Goal: Information Seeking & Learning: Learn about a topic

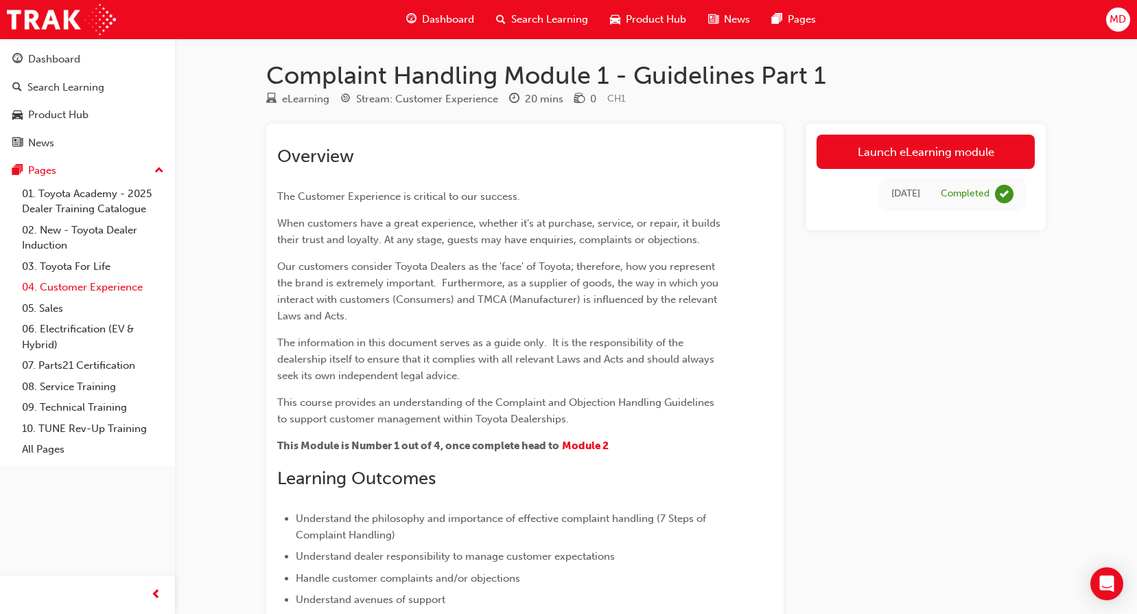
click at [126, 289] on link "04. Customer Experience" at bounding box center [92, 287] width 153 height 21
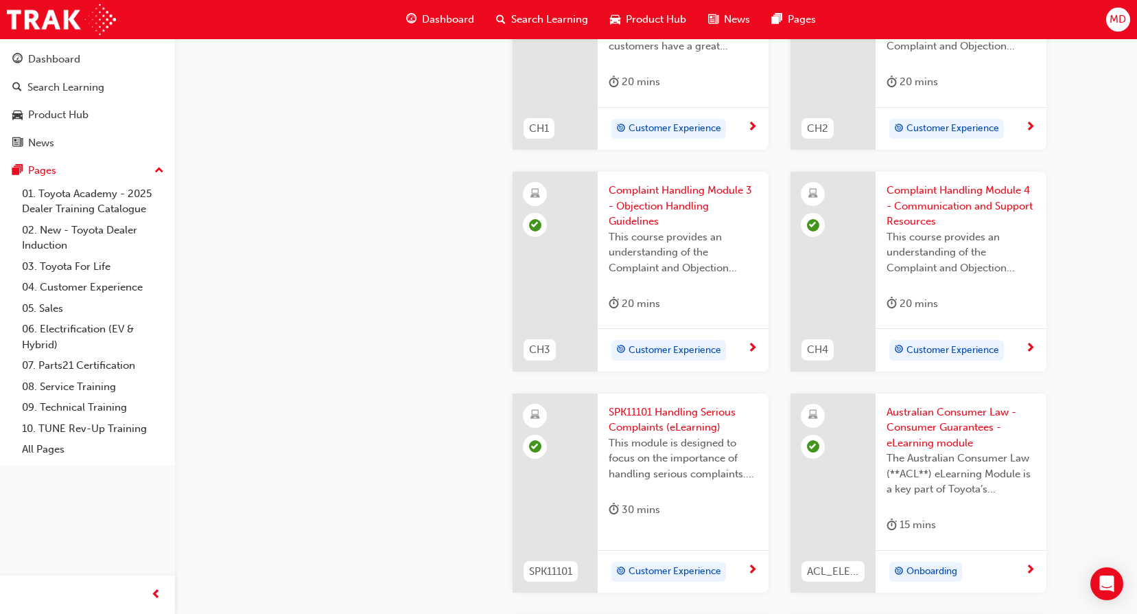
scroll to position [640, 0]
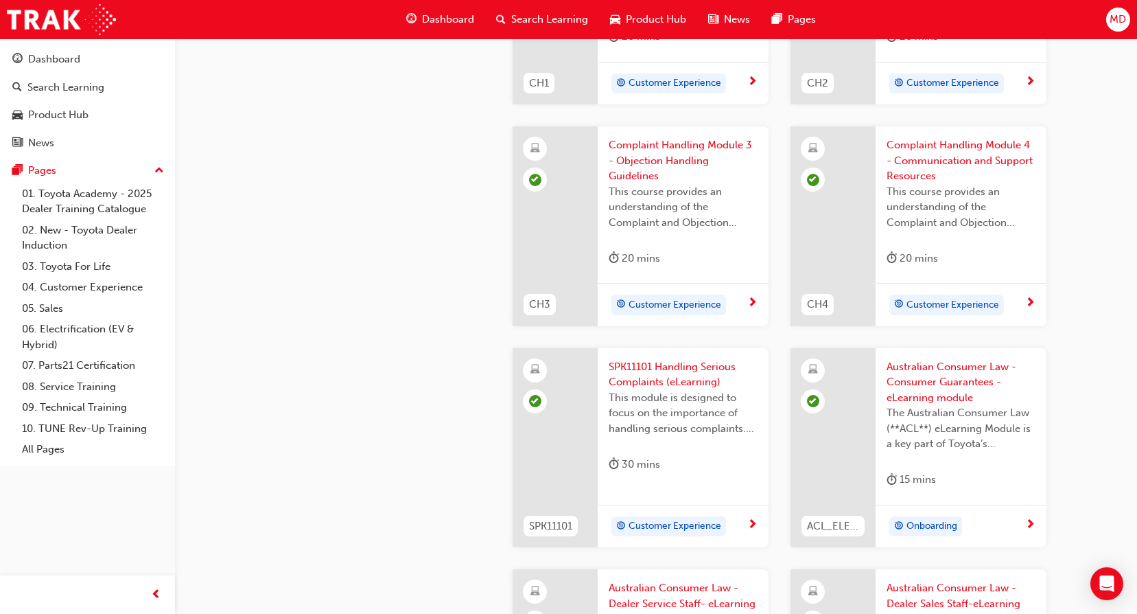
click at [655, 375] on span "SPK11101 Handling Serious Complaints (eLearning)" at bounding box center [683, 374] width 149 height 31
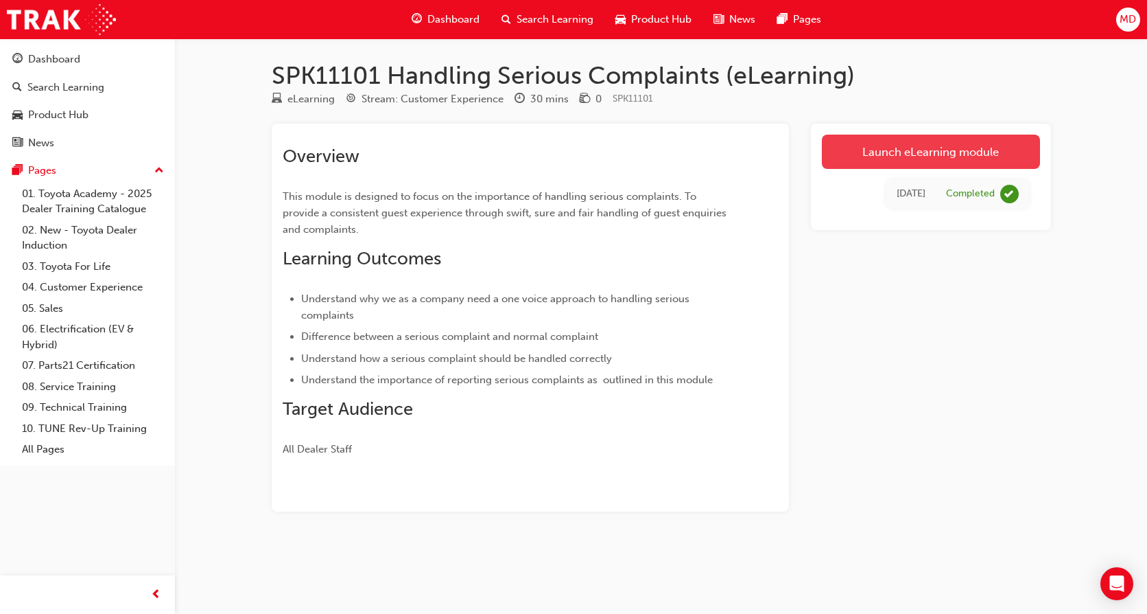
click at [843, 157] on link "Launch eLearning module" at bounding box center [931, 152] width 218 height 34
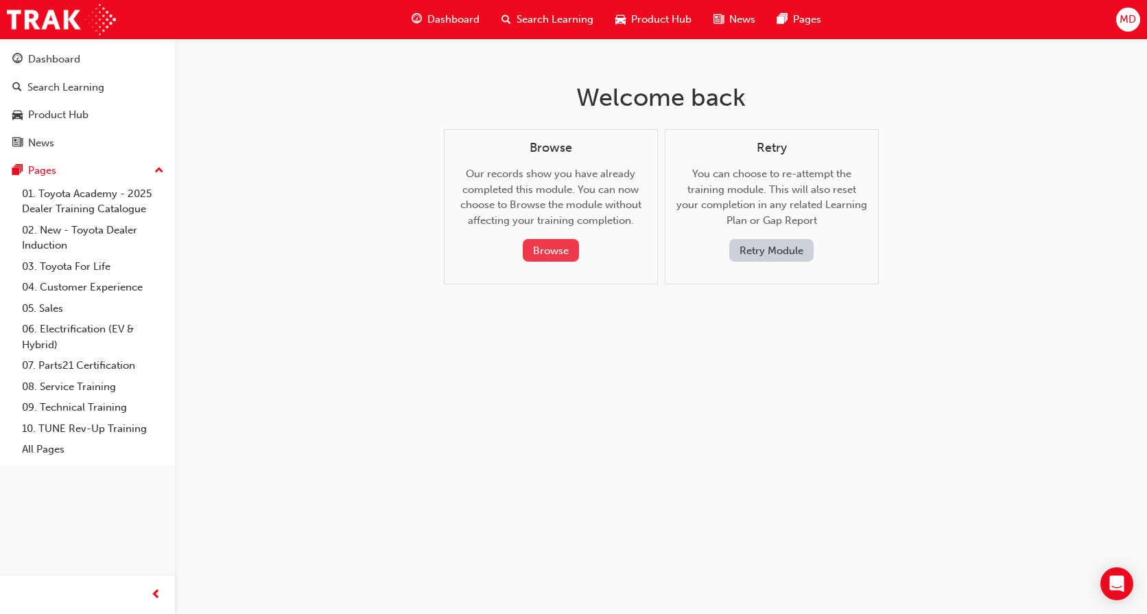
click at [545, 244] on button "Browse" at bounding box center [551, 250] width 56 height 23
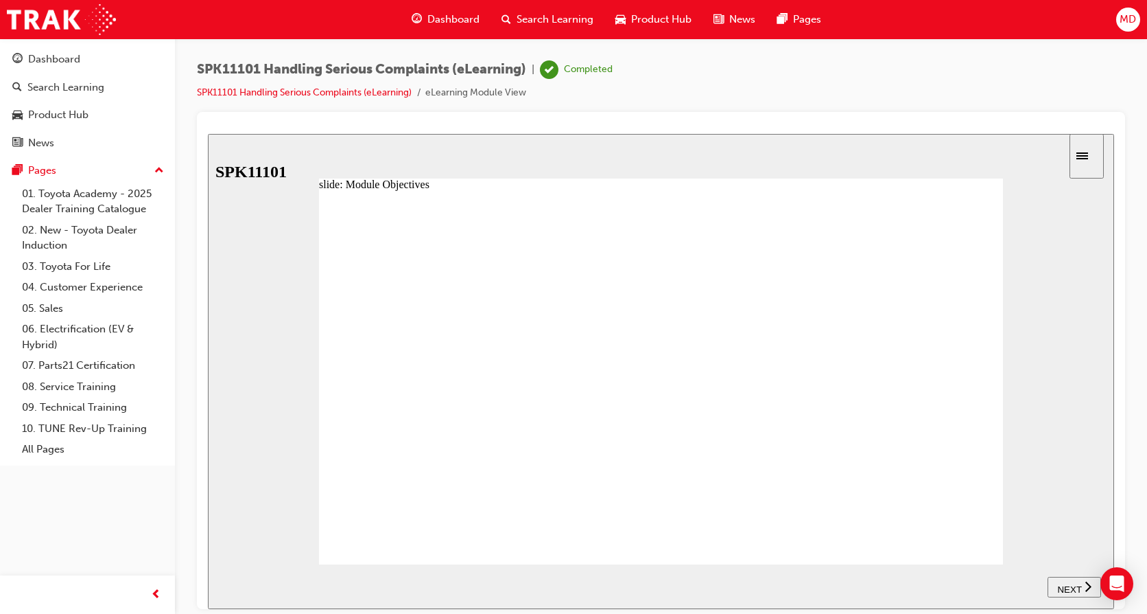
click at [1067, 585] on span "NEXT" at bounding box center [1070, 588] width 24 height 10
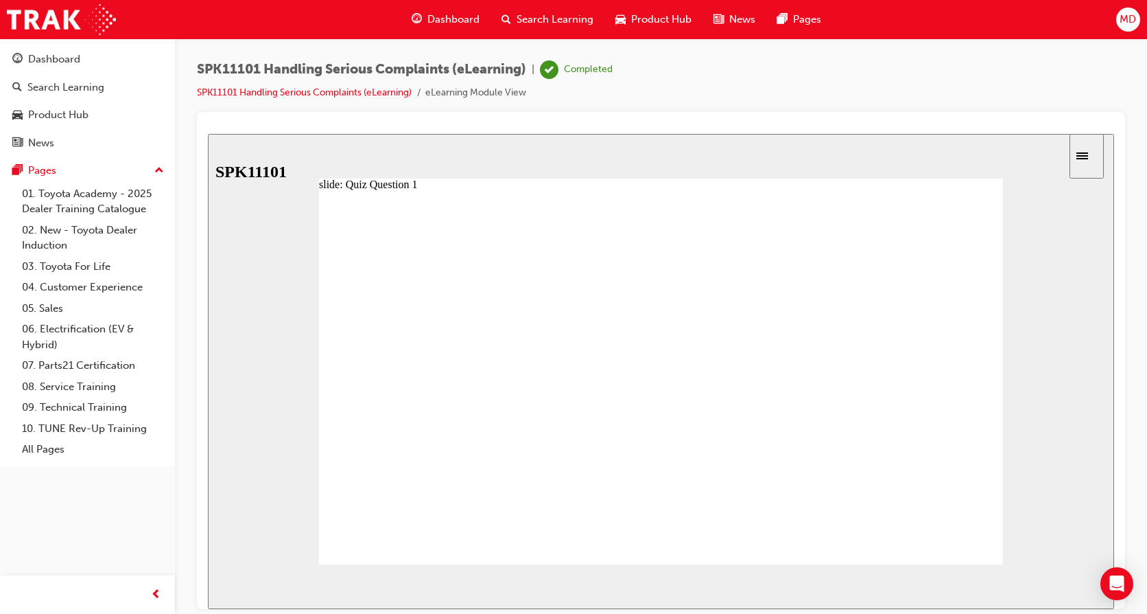
radio input "true"
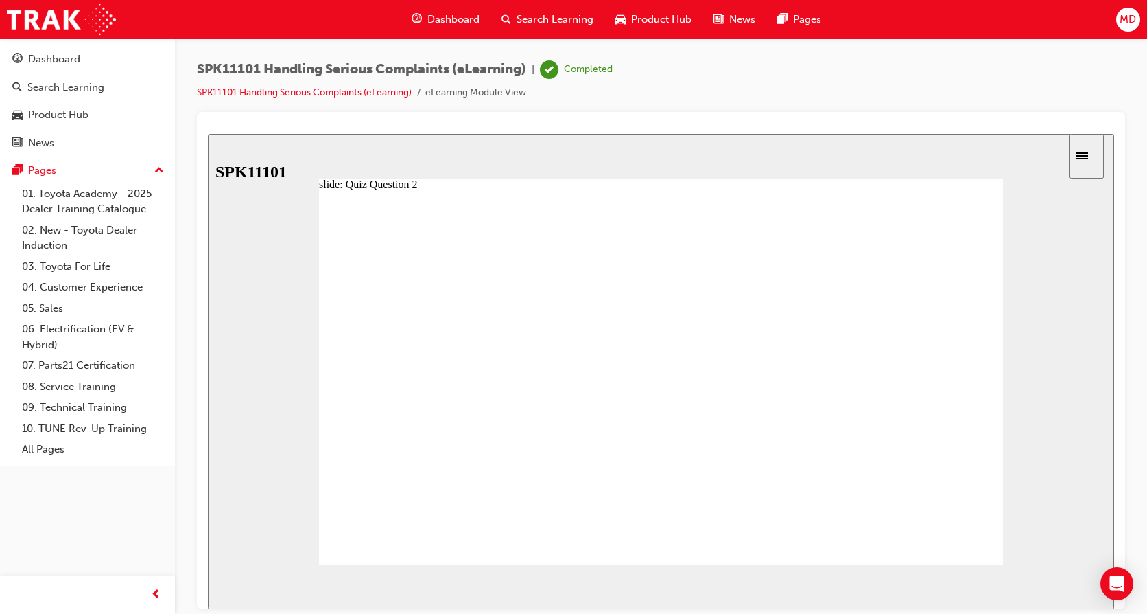
click at [1060, 583] on span "NEXT" at bounding box center [1070, 588] width 24 height 10
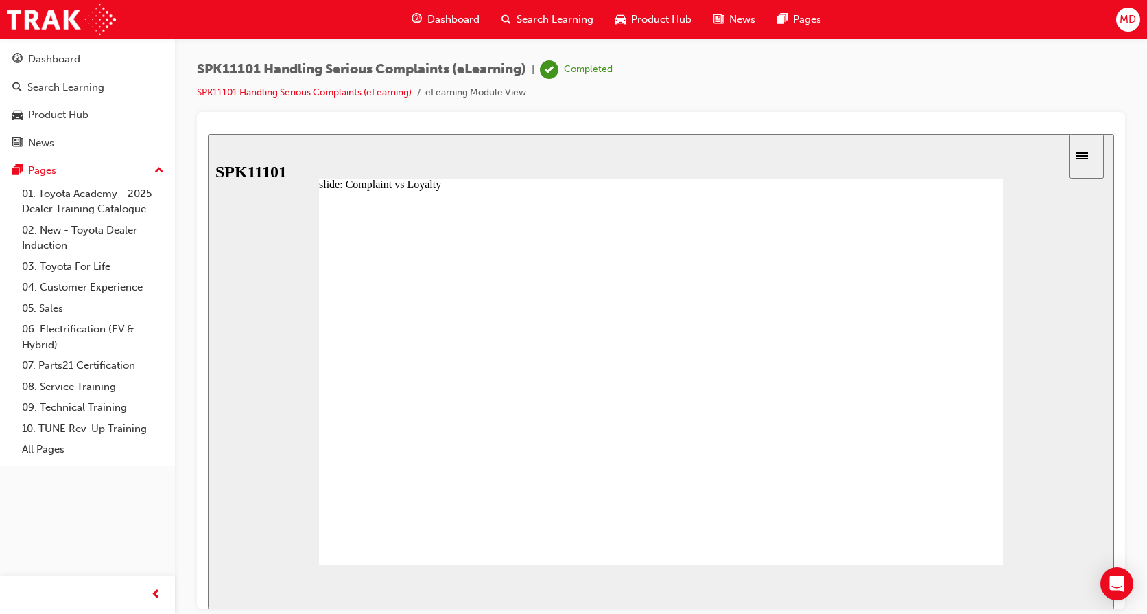
radio input "true"
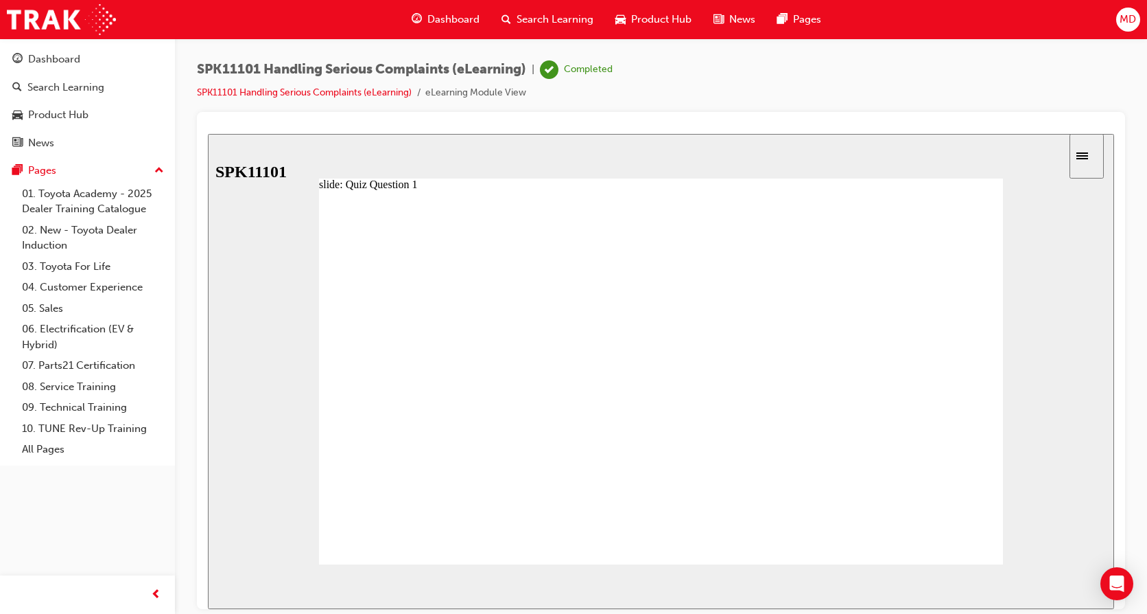
radio input "true"
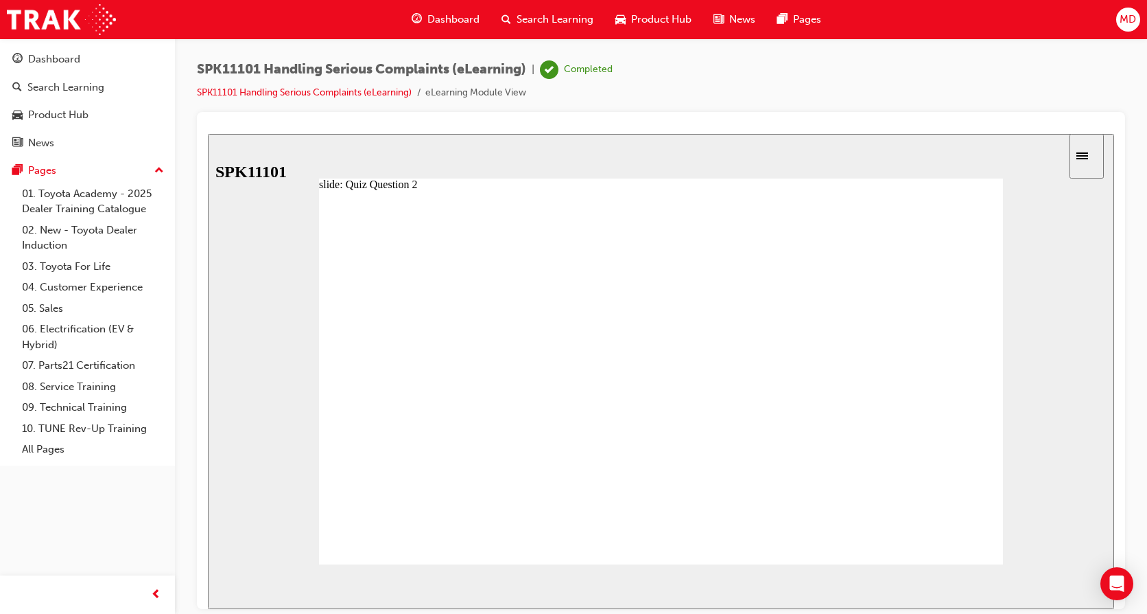
click at [1064, 579] on div "NEXT" at bounding box center [1074, 586] width 43 height 14
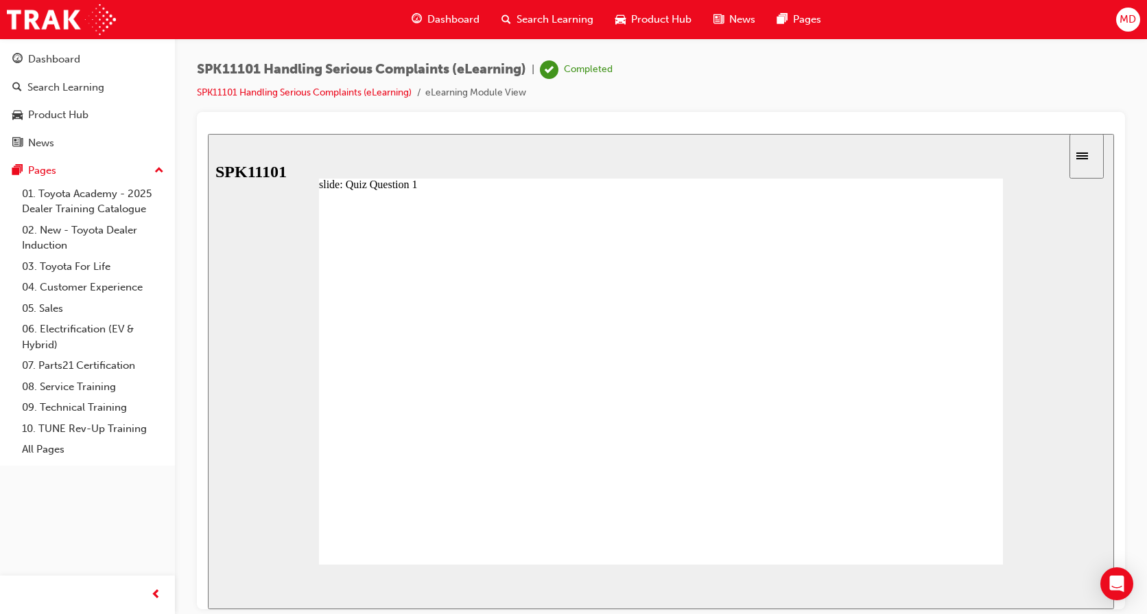
radio input "false"
radio input "true"
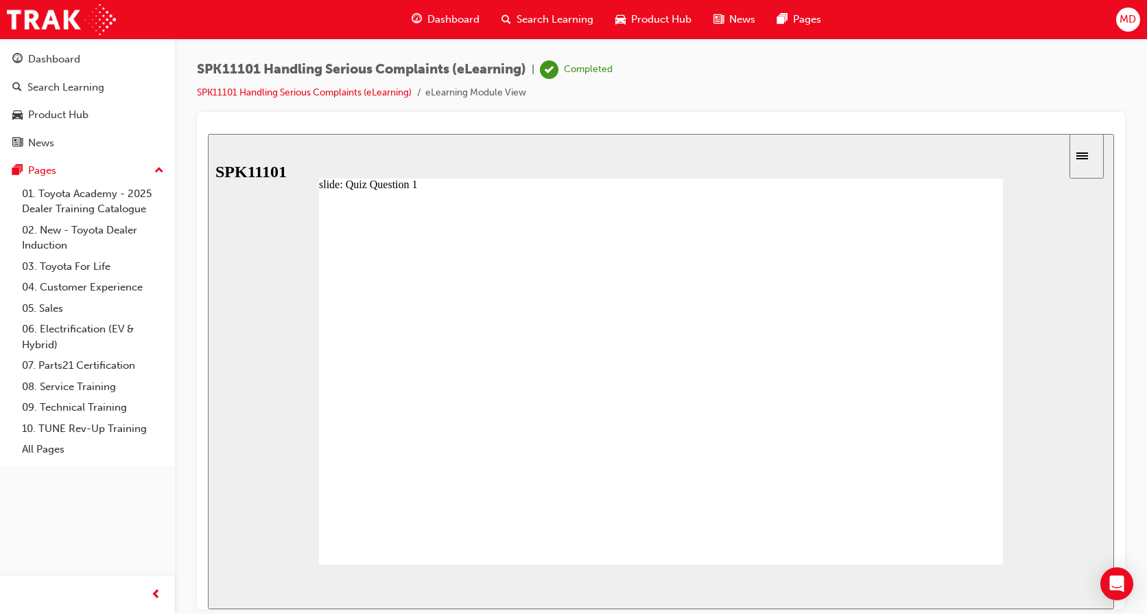
radio input "false"
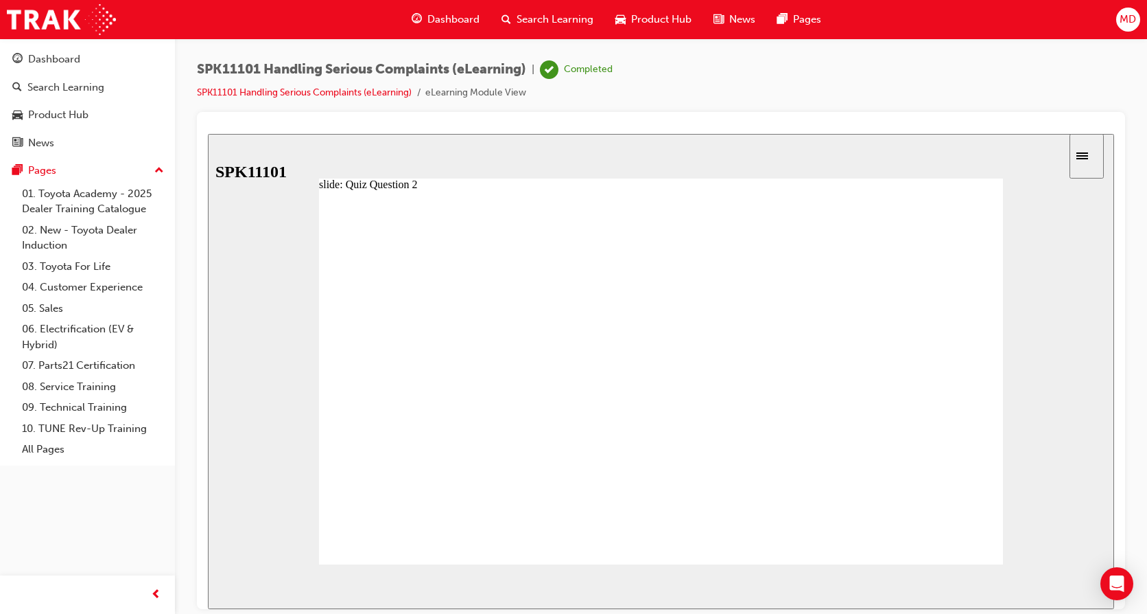
radio input "false"
radio input "true"
click at [1064, 587] on span "NEXT" at bounding box center [1070, 588] width 24 height 10
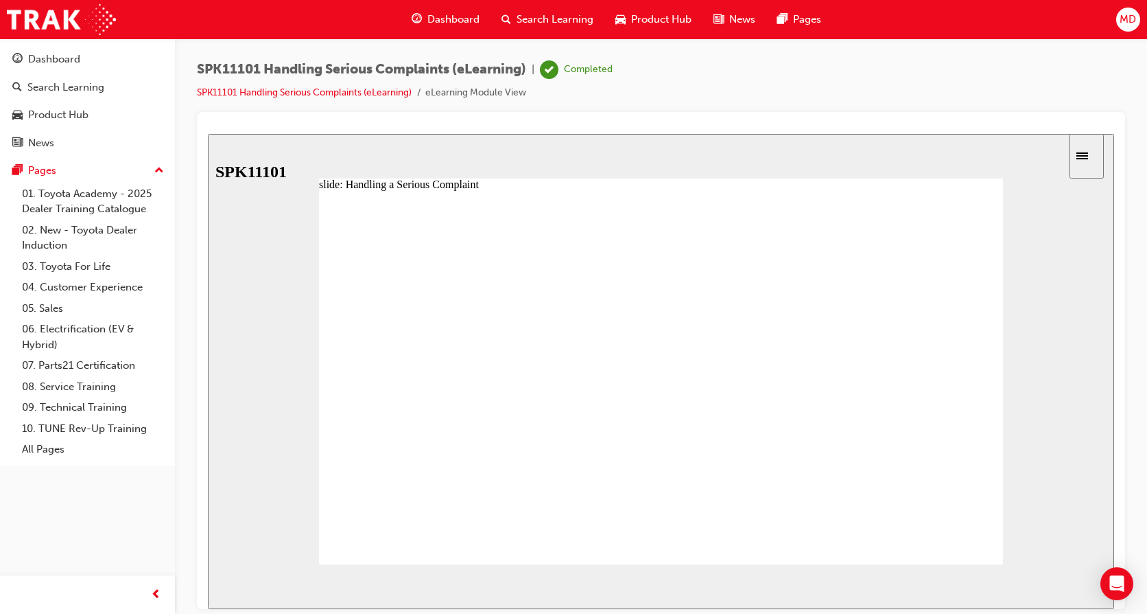
drag, startPoint x: 406, startPoint y: 325, endPoint x: 480, endPoint y: 325, distance: 74.1
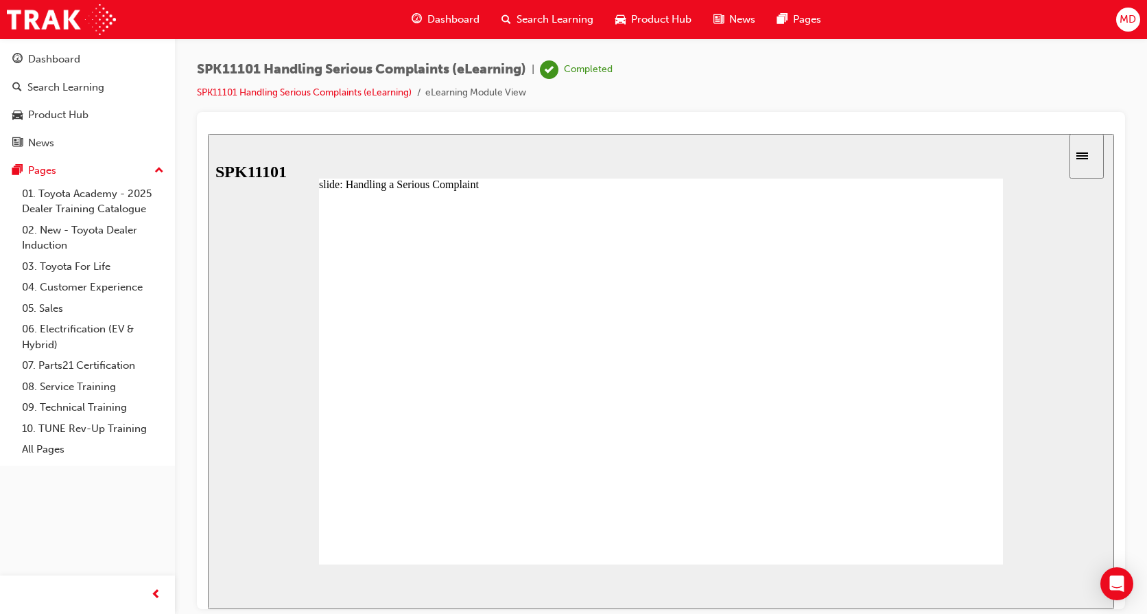
drag, startPoint x: 471, startPoint y: 325, endPoint x: 549, endPoint y: 326, distance: 77.6
drag, startPoint x: 543, startPoint y: 325, endPoint x: 620, endPoint y: 324, distance: 76.9
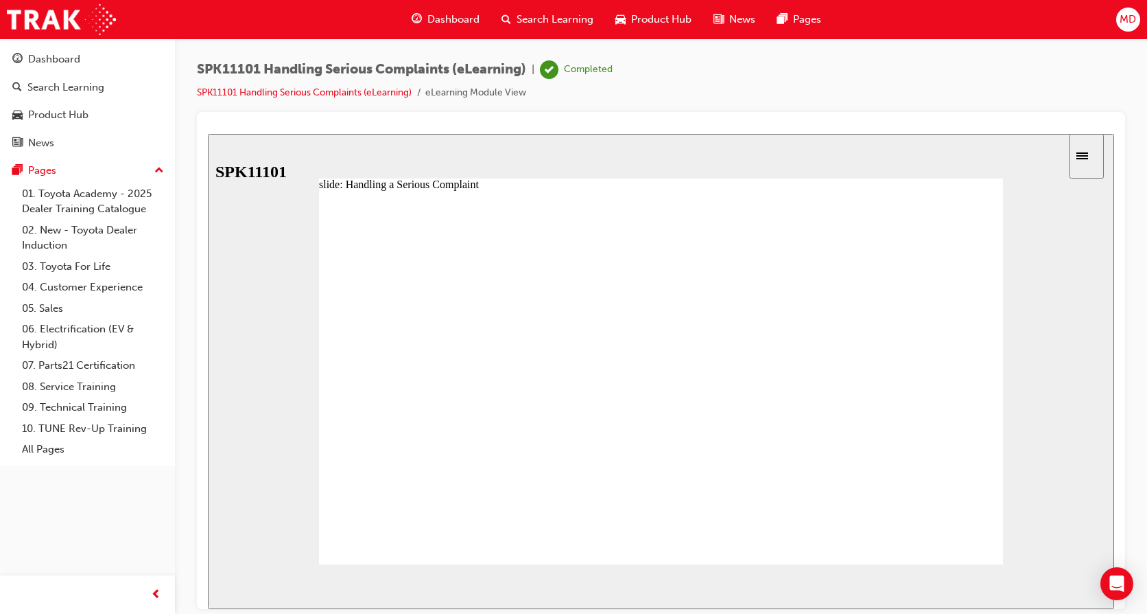
drag, startPoint x: 620, startPoint y: 324, endPoint x: 654, endPoint y: 323, distance: 34.3
drag, startPoint x: 614, startPoint y: 326, endPoint x: 696, endPoint y: 328, distance: 81.7
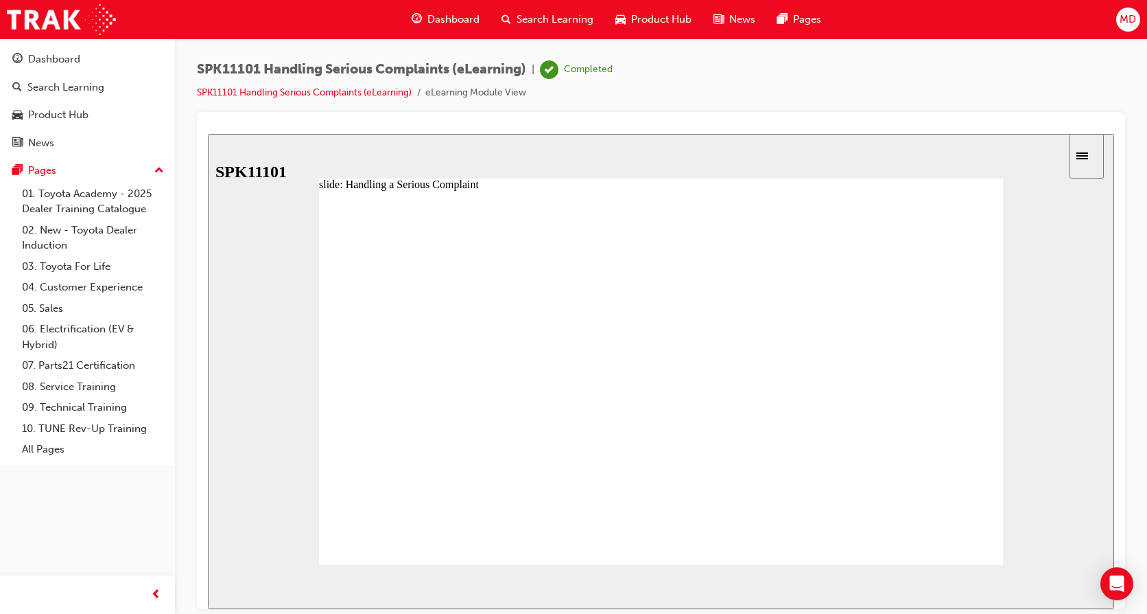
drag, startPoint x: 682, startPoint y: 327, endPoint x: 725, endPoint y: 323, distance: 42.7
drag, startPoint x: 757, startPoint y: 327, endPoint x: 823, endPoint y: 331, distance: 66.0
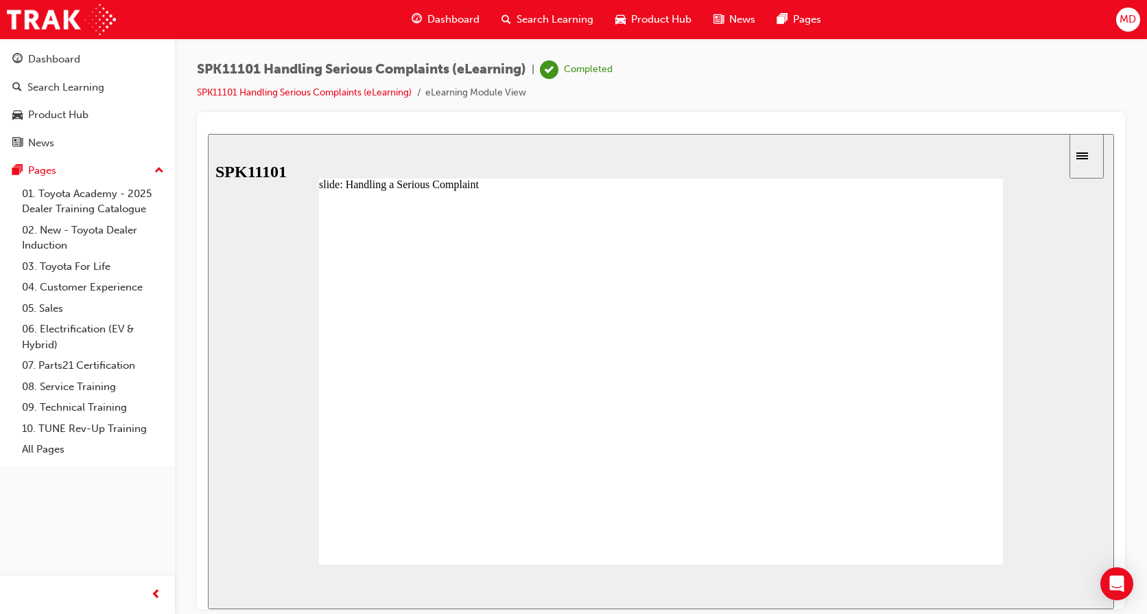
type input "7"
drag, startPoint x: 823, startPoint y: 331, endPoint x: 911, endPoint y: 326, distance: 88.7
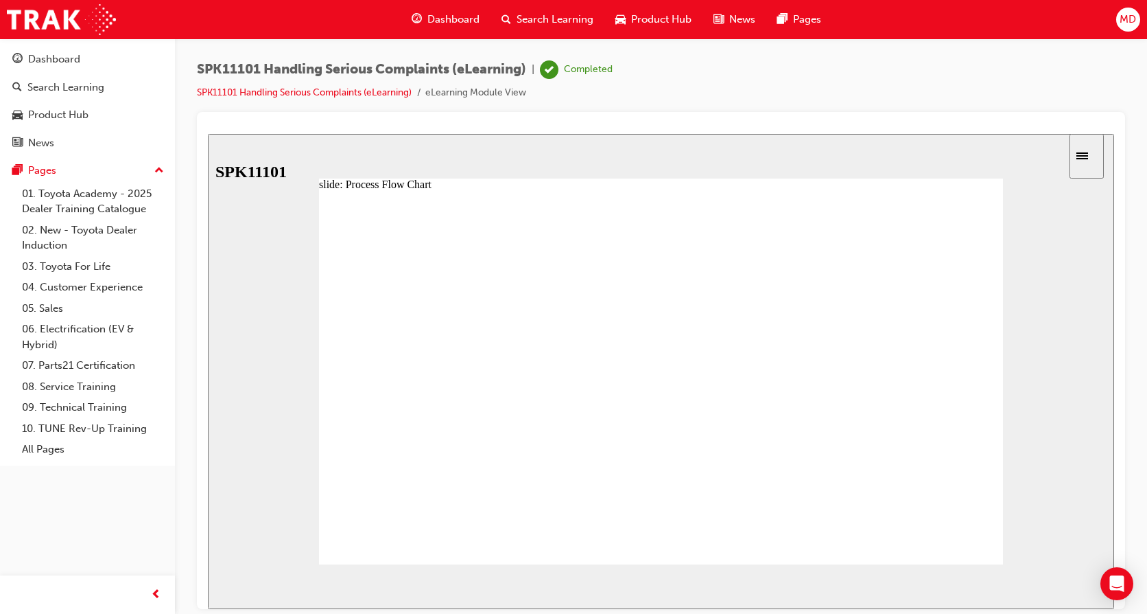
drag, startPoint x: 461, startPoint y: 323, endPoint x: 526, endPoint y: 323, distance: 65.2
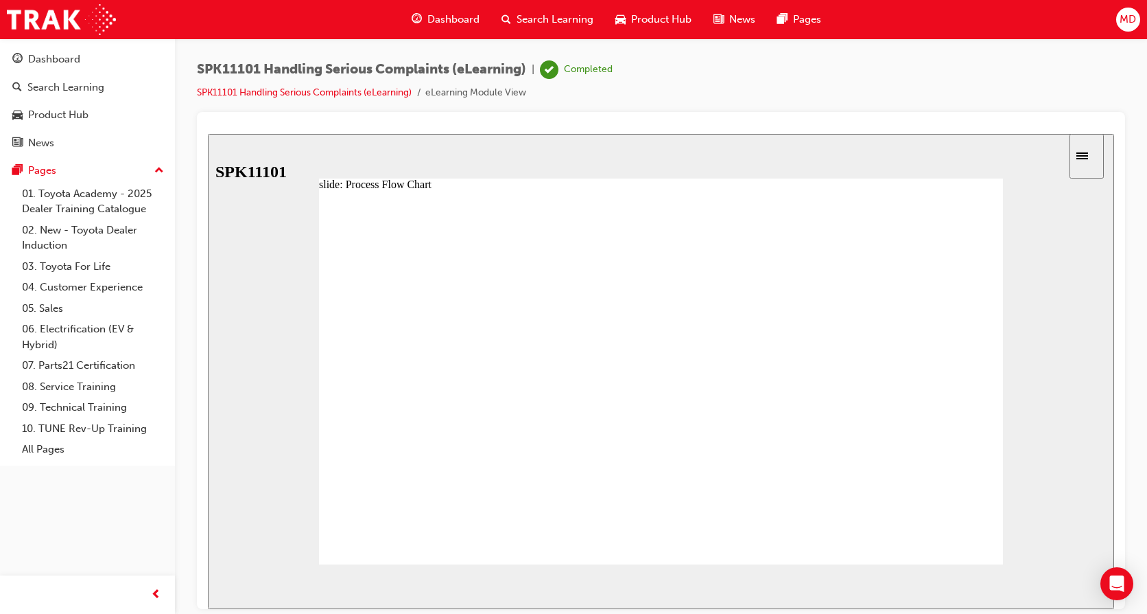
drag, startPoint x: 460, startPoint y: 487, endPoint x: 449, endPoint y: 495, distance: 14.3
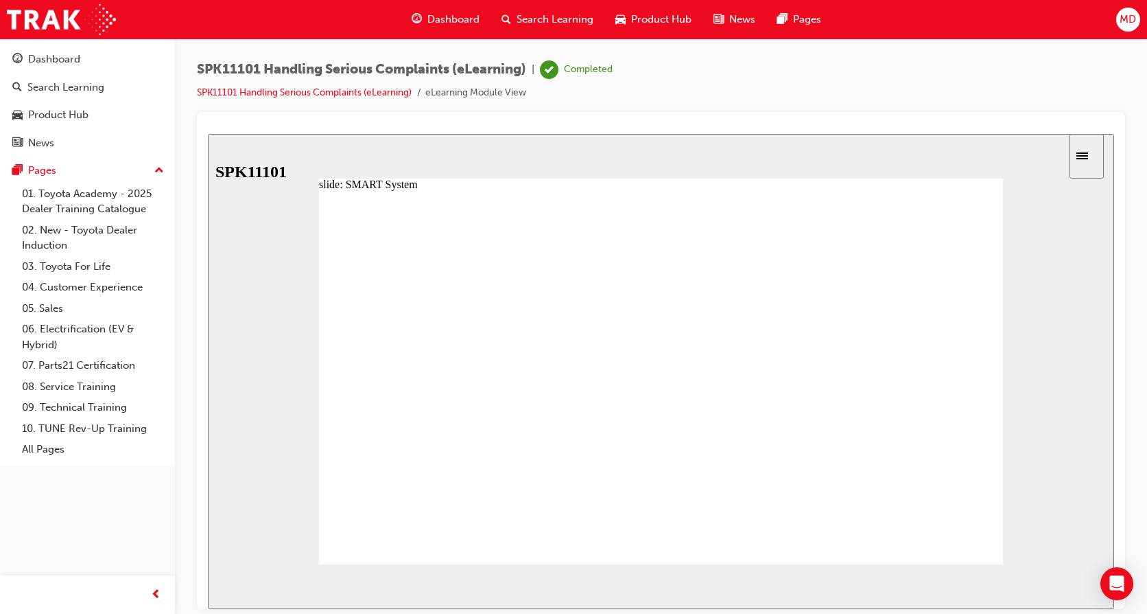
drag, startPoint x: 657, startPoint y: 508, endPoint x: 739, endPoint y: 504, distance: 82.4
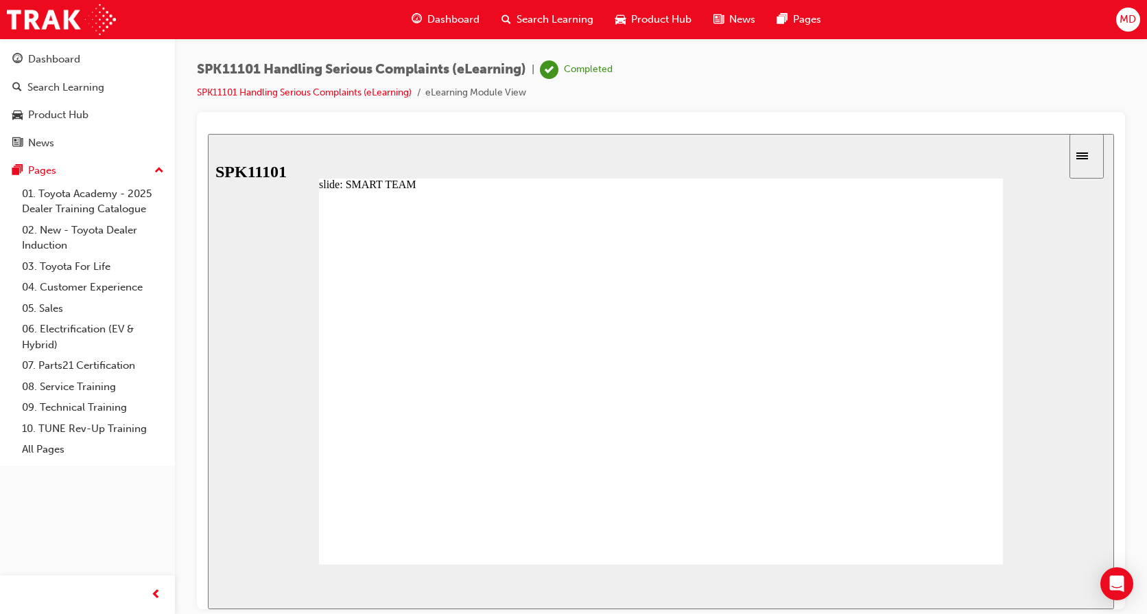
radio input "true"
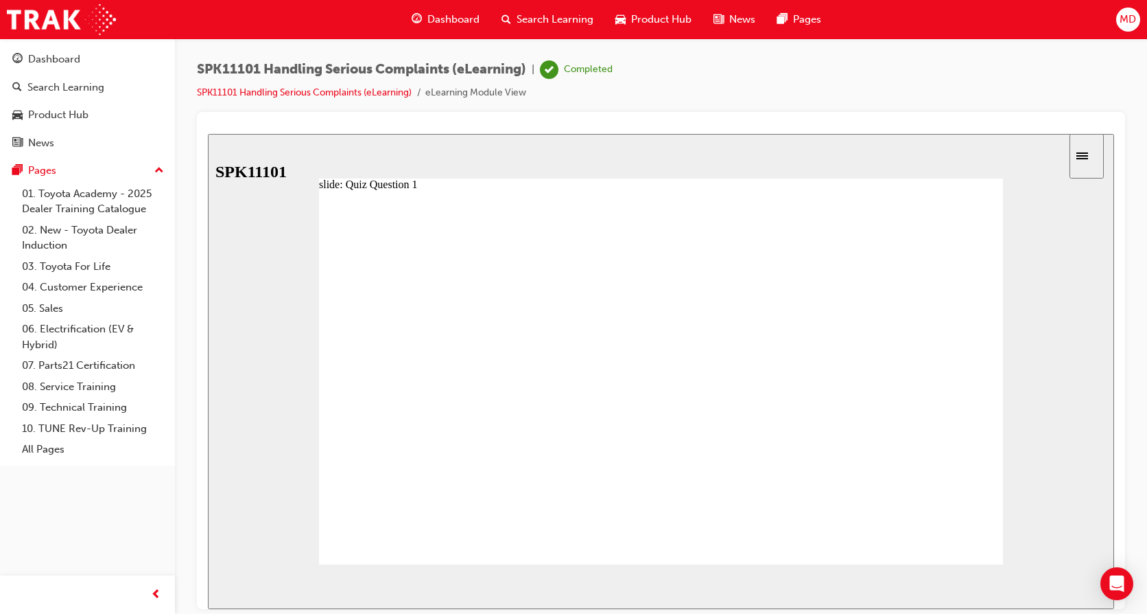
drag, startPoint x: 452, startPoint y: 527, endPoint x: 451, endPoint y: 506, distance: 21.3
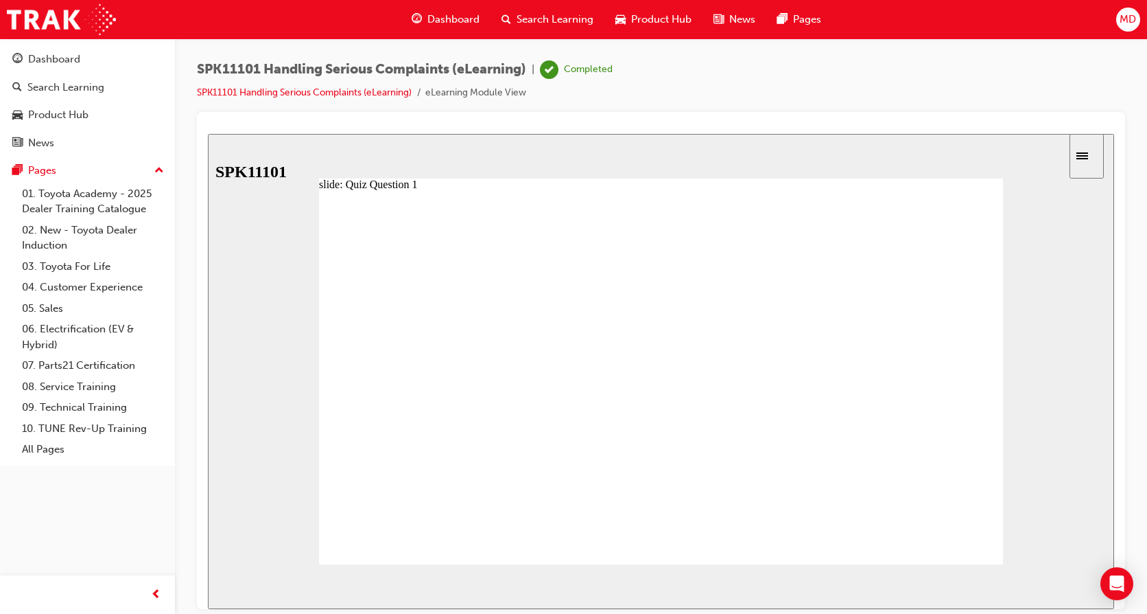
radio input "false"
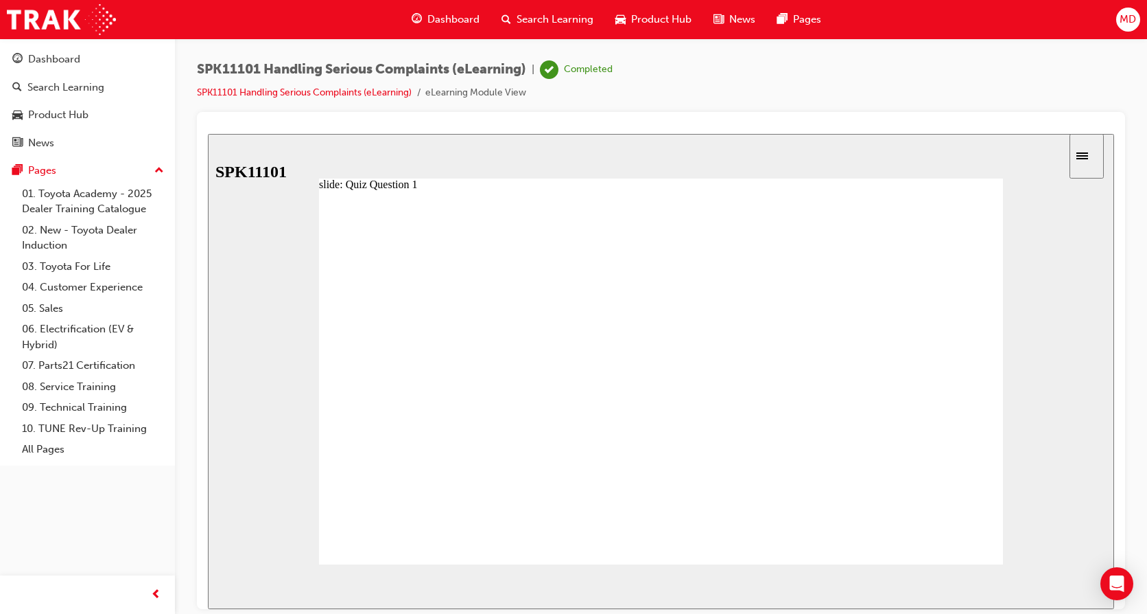
radio input "false"
radio input "true"
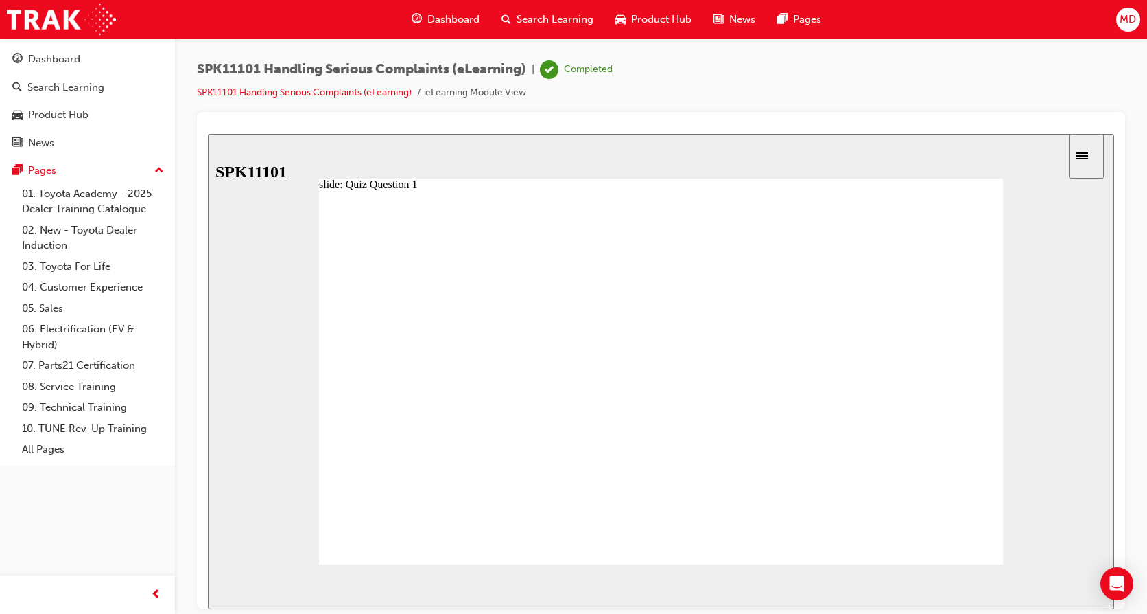
drag, startPoint x: 440, startPoint y: 498, endPoint x: 434, endPoint y: 381, distance: 117.5
drag, startPoint x: 501, startPoint y: 470, endPoint x: 502, endPoint y: 498, distance: 27.5
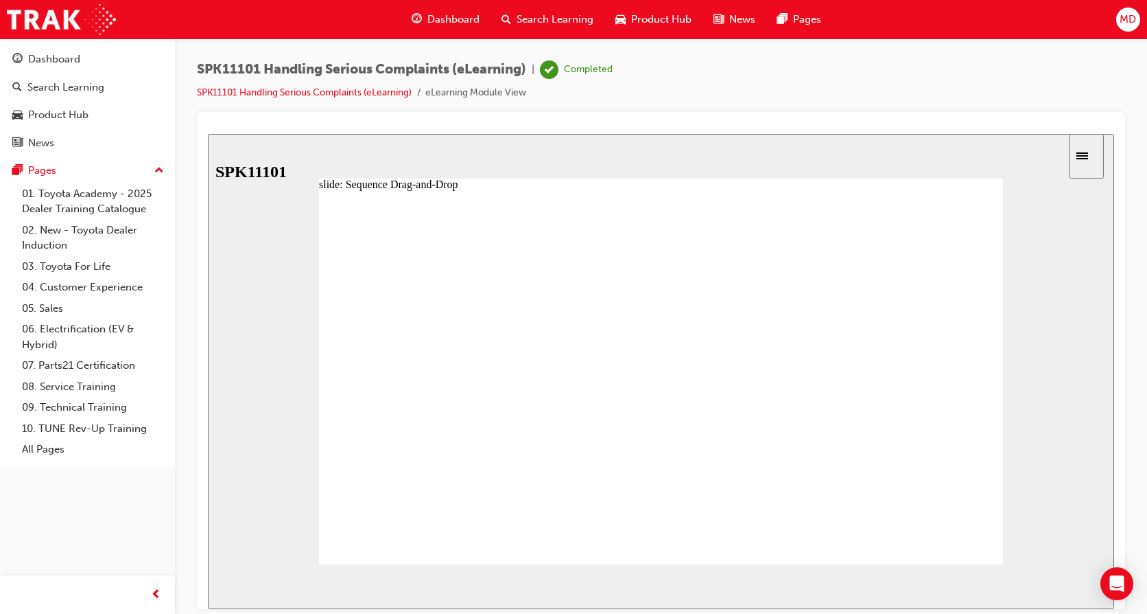
drag, startPoint x: 457, startPoint y: 476, endPoint x: 452, endPoint y: 443, distance: 32.6
drag, startPoint x: 447, startPoint y: 412, endPoint x: 442, endPoint y: 441, distance: 29.9
drag, startPoint x: 436, startPoint y: 444, endPoint x: 442, endPoint y: 413, distance: 31.4
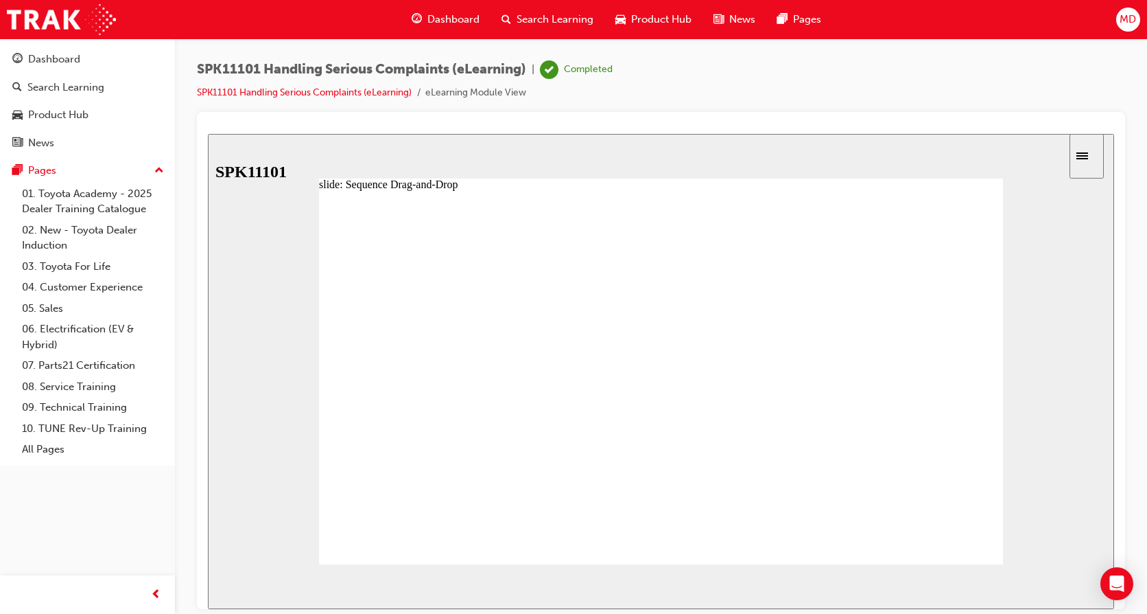
drag, startPoint x: 456, startPoint y: 469, endPoint x: 451, endPoint y: 504, distance: 35.3
drag, startPoint x: 444, startPoint y: 443, endPoint x: 443, endPoint y: 415, distance: 28.1
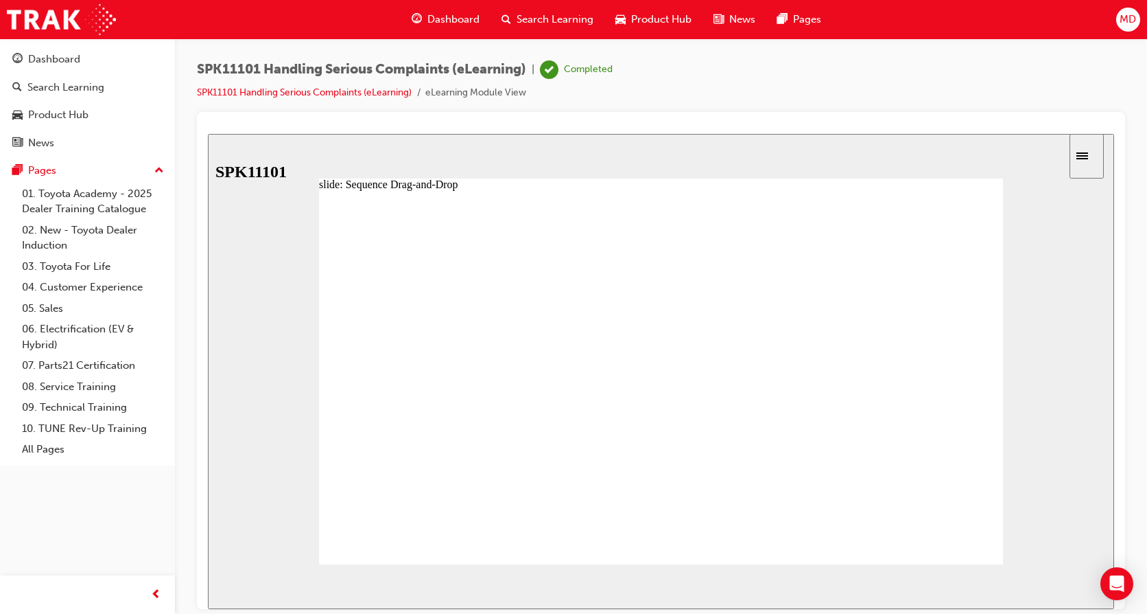
drag, startPoint x: 445, startPoint y: 404, endPoint x: 446, endPoint y: 431, distance: 27.5
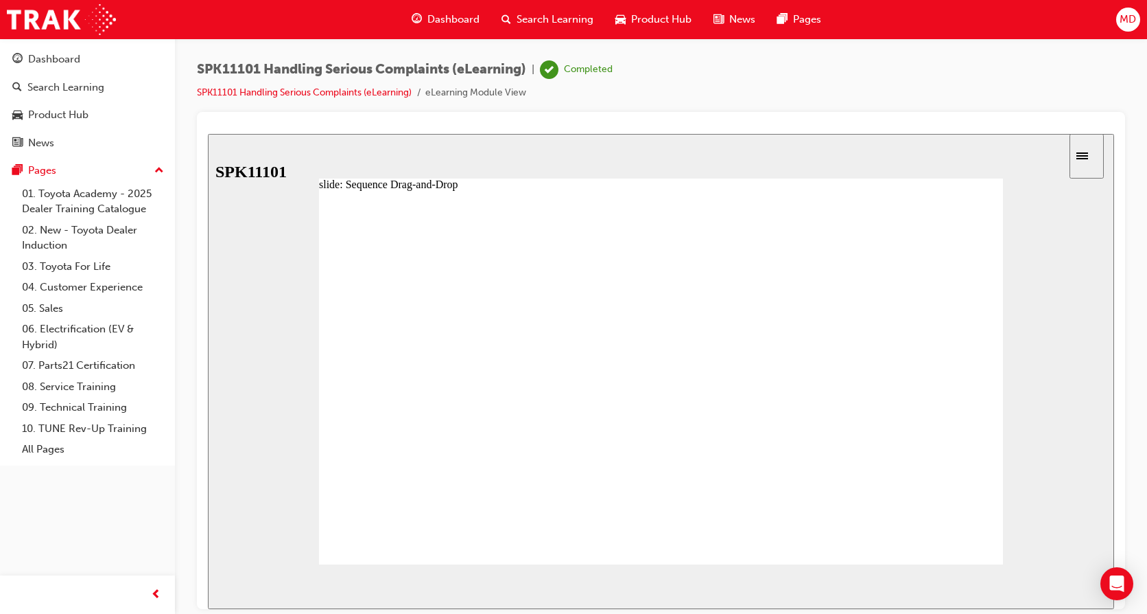
drag, startPoint x: 439, startPoint y: 439, endPoint x: 441, endPoint y: 417, distance: 22.1
drag, startPoint x: 428, startPoint y: 443, endPoint x: 428, endPoint y: 408, distance: 34.3
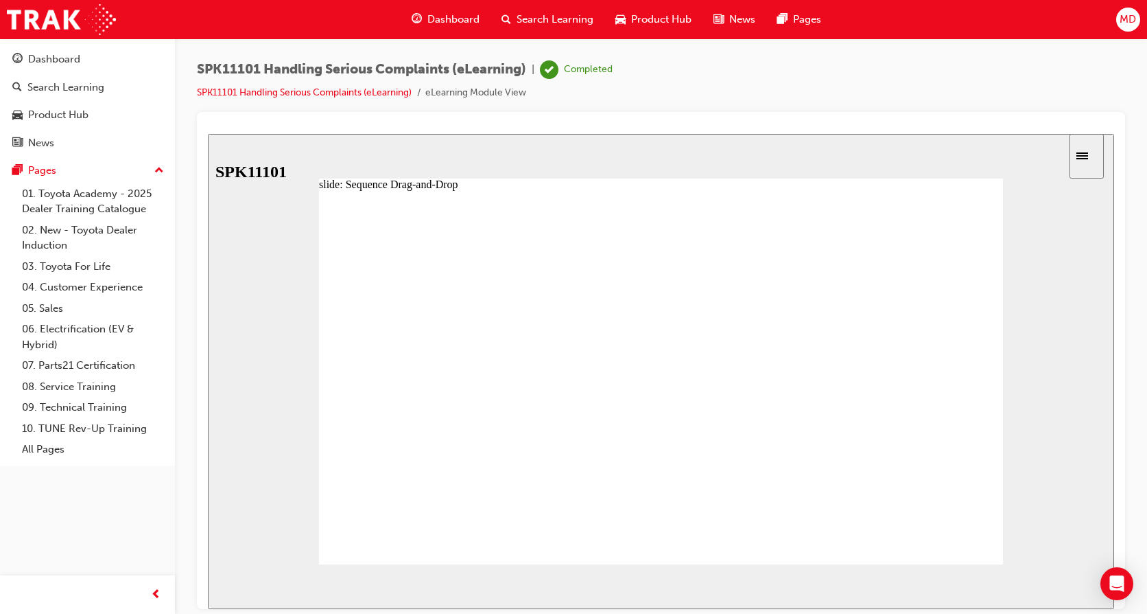
click at [1061, 579] on div "NEXT" at bounding box center [1074, 586] width 43 height 14
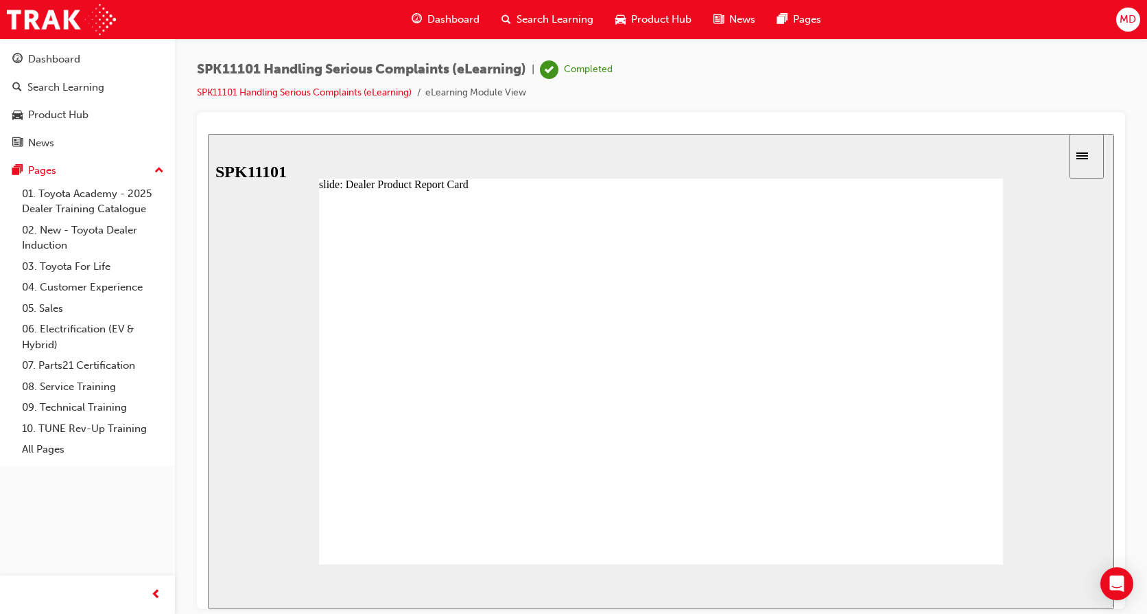
drag, startPoint x: 496, startPoint y: 326, endPoint x: 569, endPoint y: 331, distance: 73.0
drag, startPoint x: 569, startPoint y: 331, endPoint x: 638, endPoint y: 331, distance: 69.3
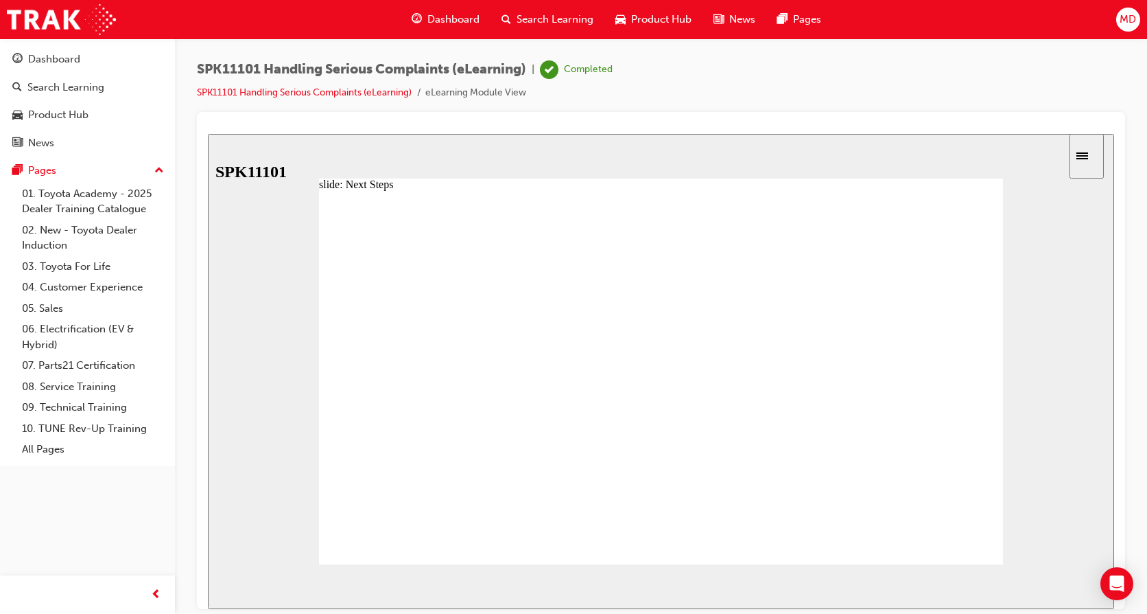
drag, startPoint x: 636, startPoint y: 334, endPoint x: 676, endPoint y: 336, distance: 40.5
drag, startPoint x: 724, startPoint y: 338, endPoint x: 779, endPoint y: 341, distance: 55.0
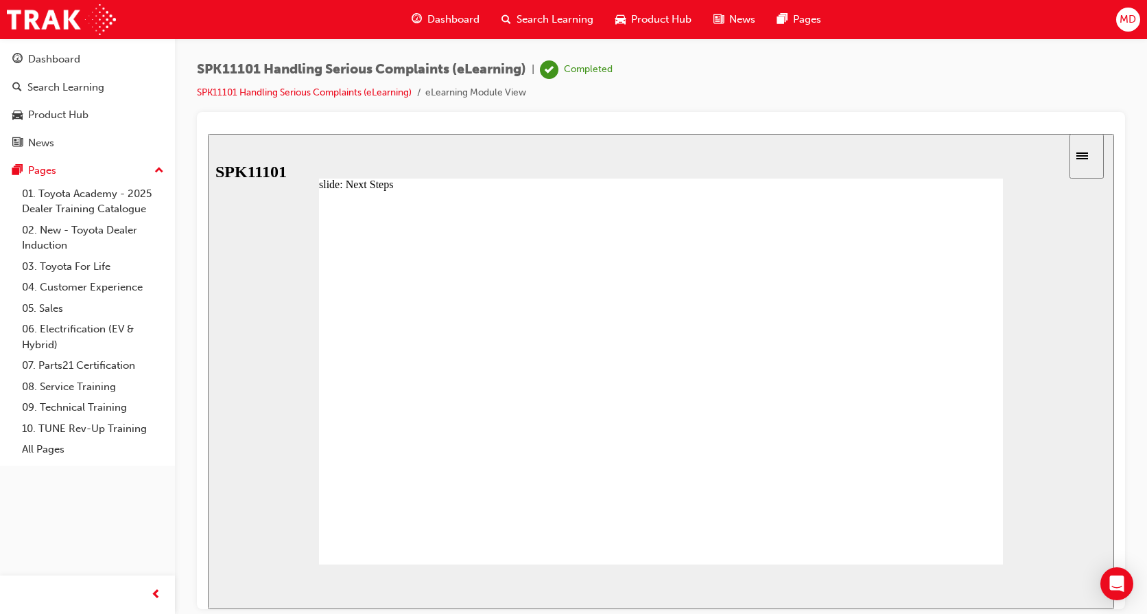
type input "4"
drag, startPoint x: 709, startPoint y: 331, endPoint x: 772, endPoint y: 334, distance: 63.2
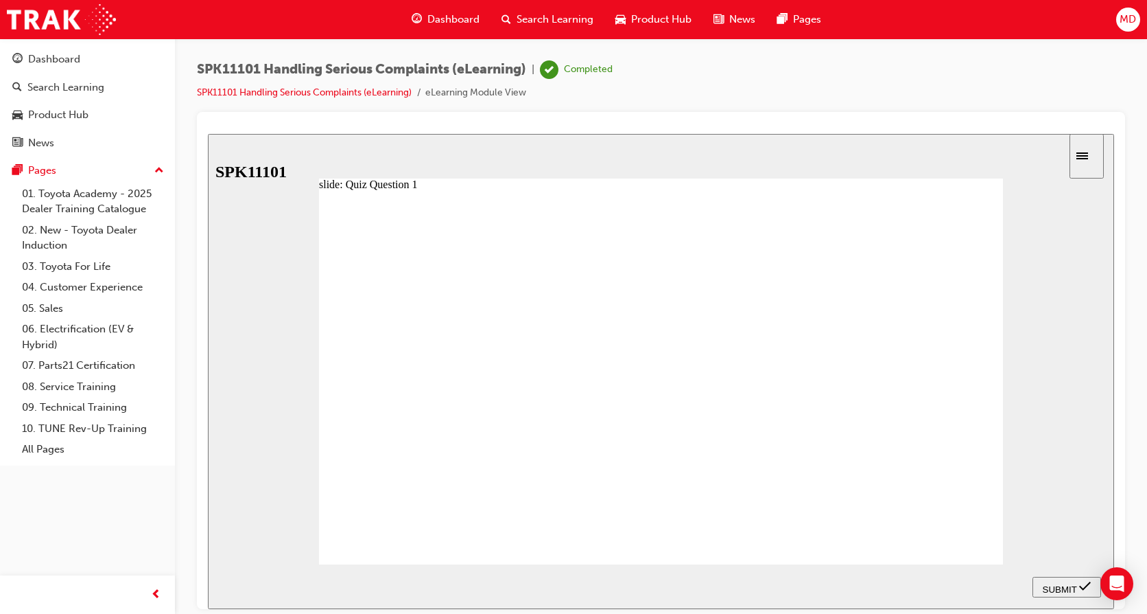
radio input "true"
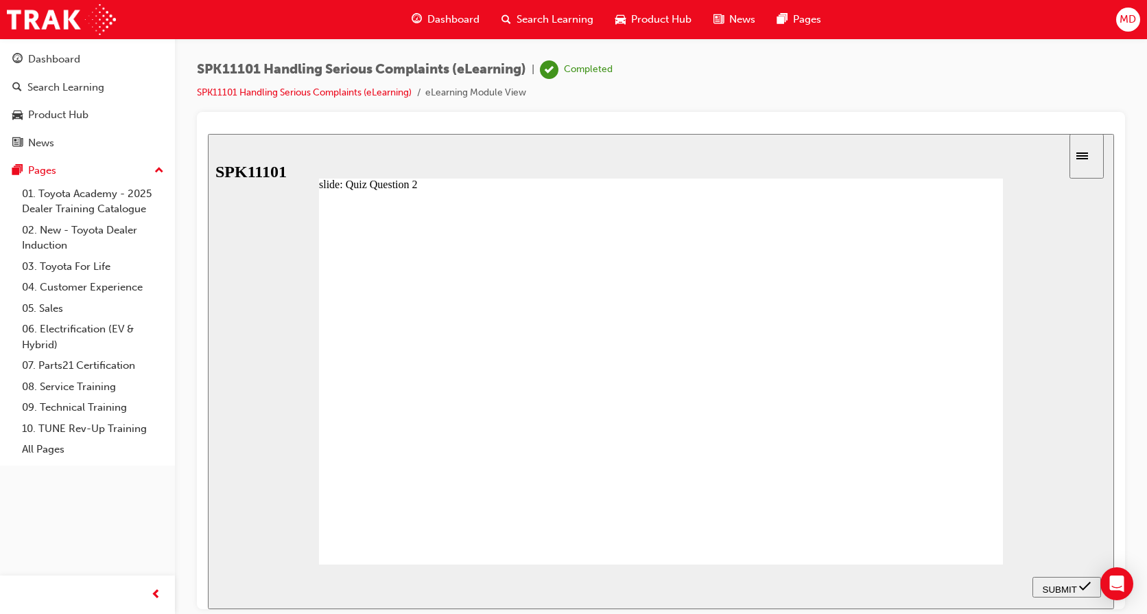
radio input "true"
click at [688, 563] on section "SUBMIT NEXT PREV" at bounding box center [661, 585] width 907 height 45
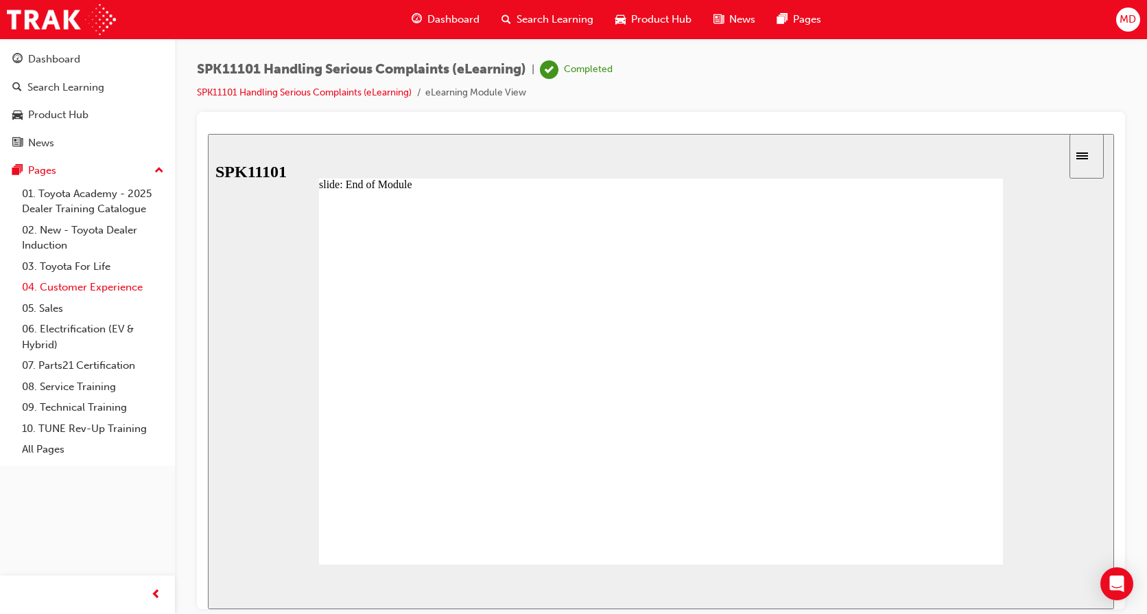
click at [78, 282] on link "04. Customer Experience" at bounding box center [92, 287] width 153 height 21
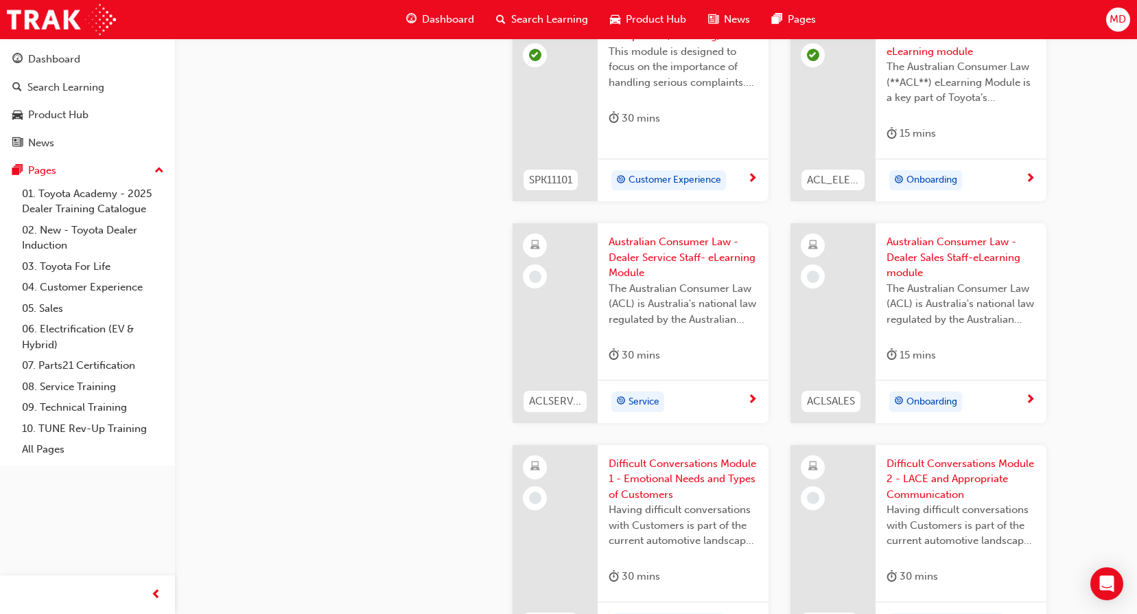
scroll to position [1007, 0]
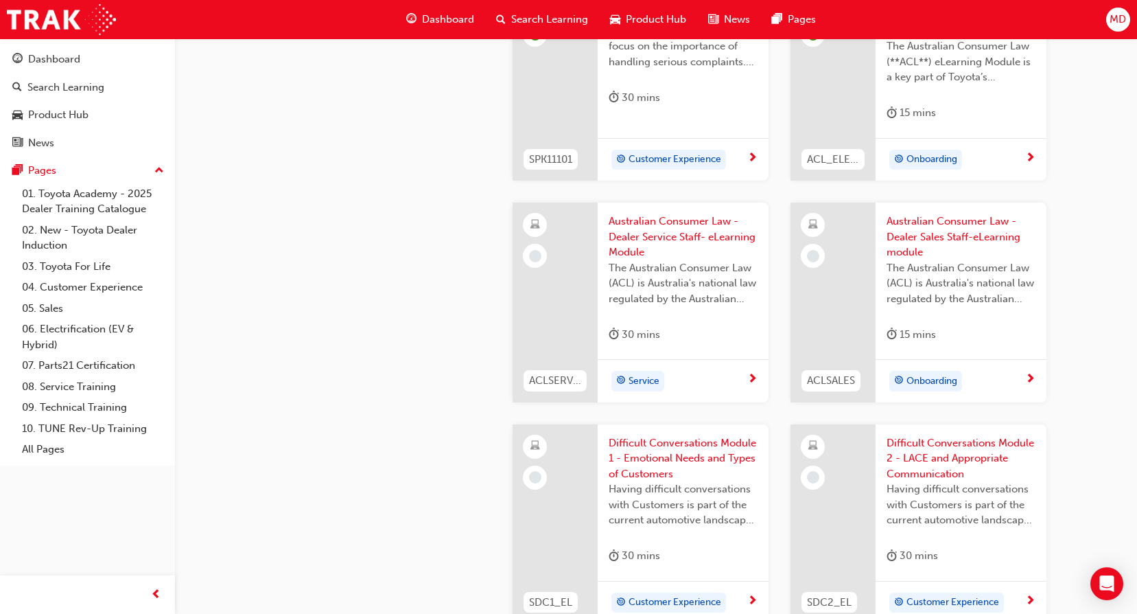
click at [704, 458] on span "Difficult Conversations Module 1 - Emotional Needs and Types of Customers" at bounding box center [683, 458] width 149 height 47
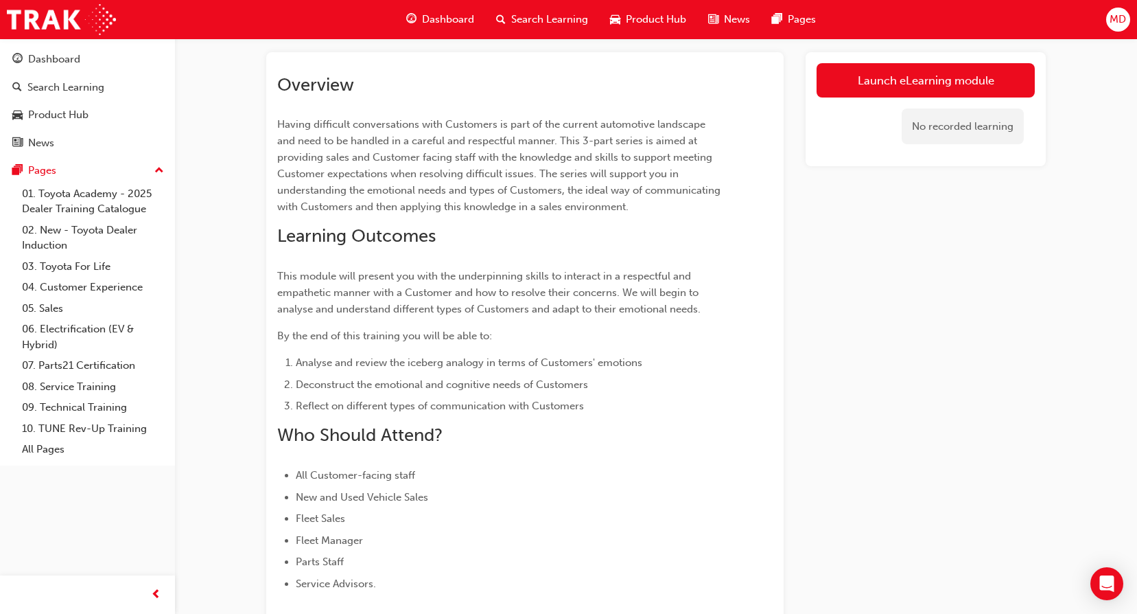
scroll to position [75, 0]
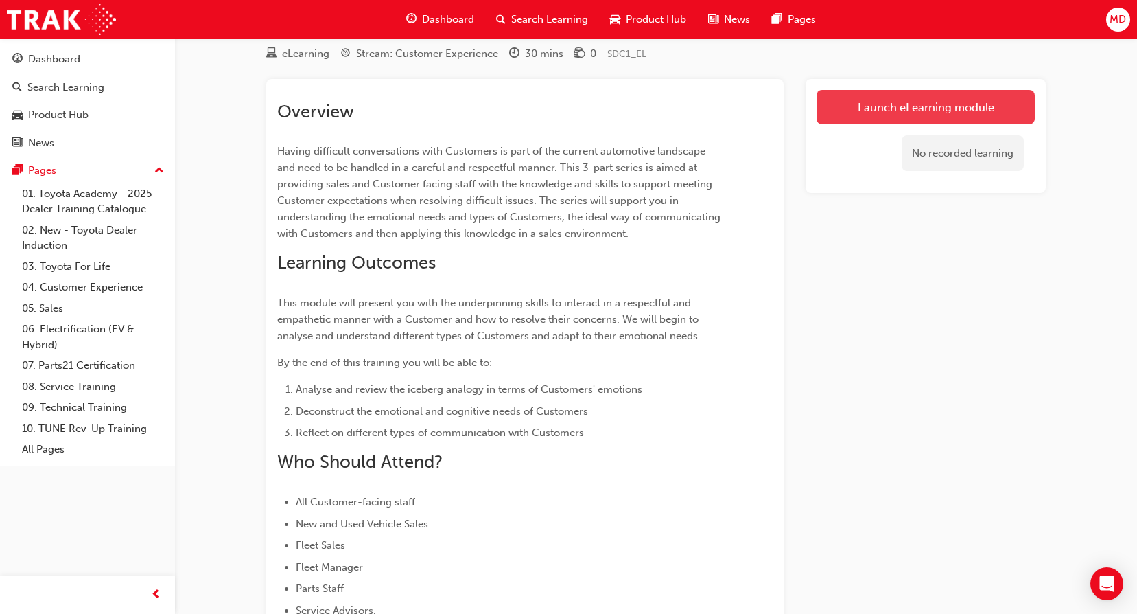
click at [829, 116] on link "Launch eLearning module" at bounding box center [926, 107] width 218 height 34
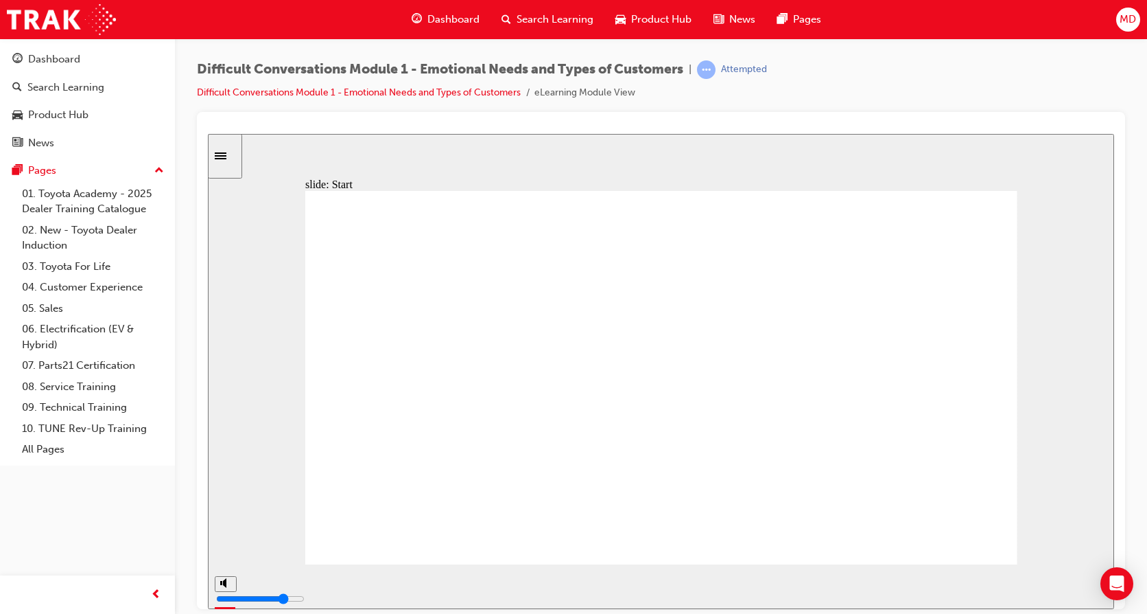
click at [228, 585] on icon "play/pause" at bounding box center [231, 580] width 6 height 10
drag, startPoint x: 429, startPoint y: 585, endPoint x: 235, endPoint y: 588, distance: 193.6
click at [235, 588] on div "playback controls" at bounding box center [617, 585] width 805 height 45
click at [227, 583] on icon "play/pause" at bounding box center [231, 579] width 8 height 9
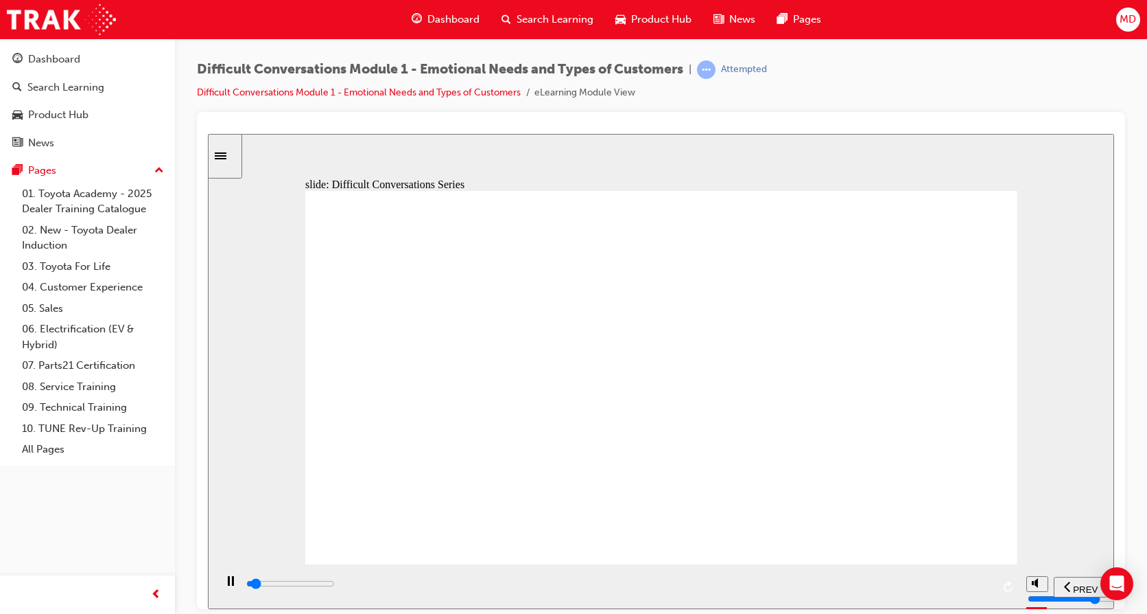
click at [228, 583] on icon "play/pause" at bounding box center [231, 580] width 6 height 10
drag, startPoint x: 282, startPoint y: 590, endPoint x: 209, endPoint y: 596, distance: 73.6
click at [209, 596] on section "PREV NEXT SUBMIT" at bounding box center [661, 585] width 907 height 45
click at [222, 583] on div "play/pause" at bounding box center [230, 586] width 23 height 23
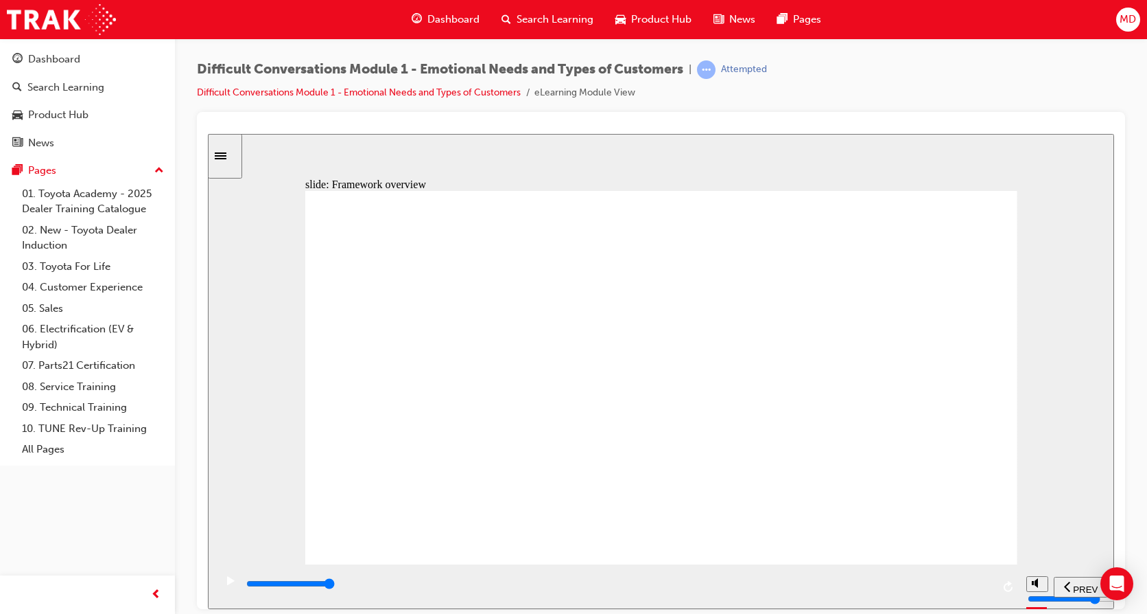
type input "61700"
